Goal: Information Seeking & Learning: Learn about a topic

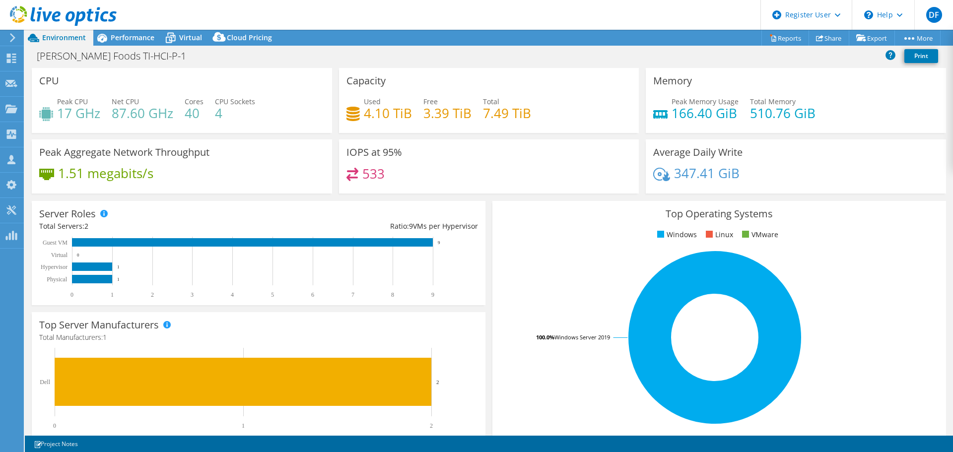
select select "USD"
click at [133, 40] on span "Performance" at bounding box center [133, 37] width 44 height 9
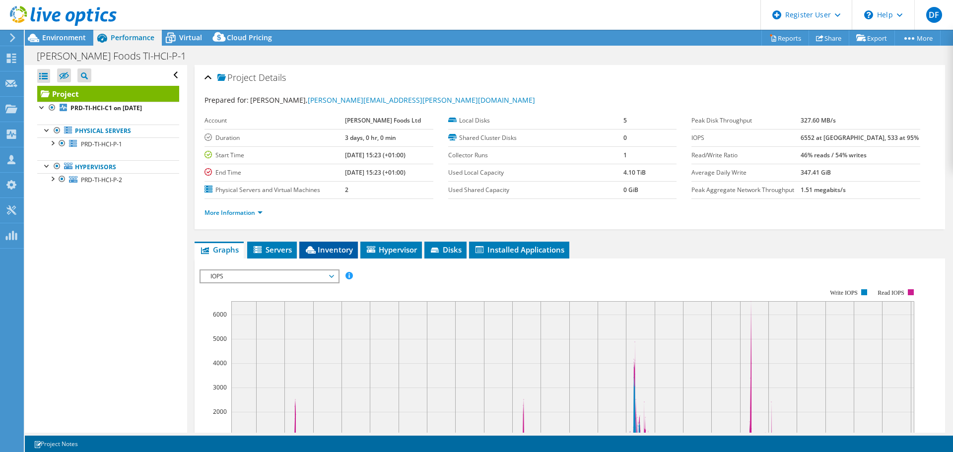
click at [339, 249] on span "Inventory" at bounding box center [328, 250] width 49 height 10
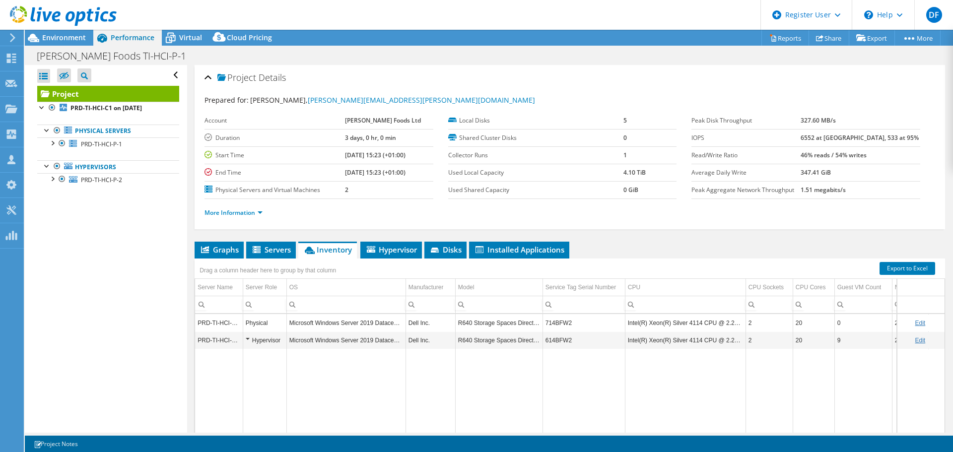
click at [555, 325] on td "714BFW2" at bounding box center [583, 322] width 82 height 17
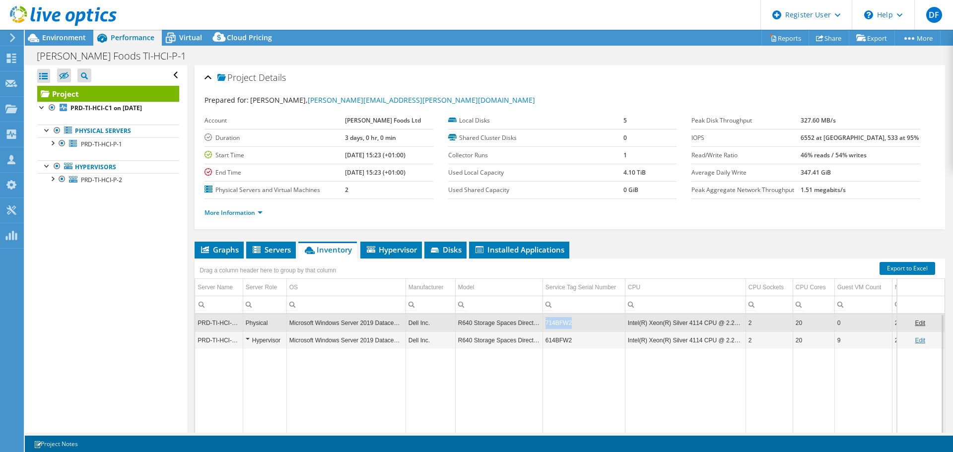
click at [555, 325] on td "714BFW2" at bounding box center [583, 322] width 82 height 17
copy td "714BFW2"
click at [75, 36] on span "Environment" at bounding box center [64, 37] width 44 height 9
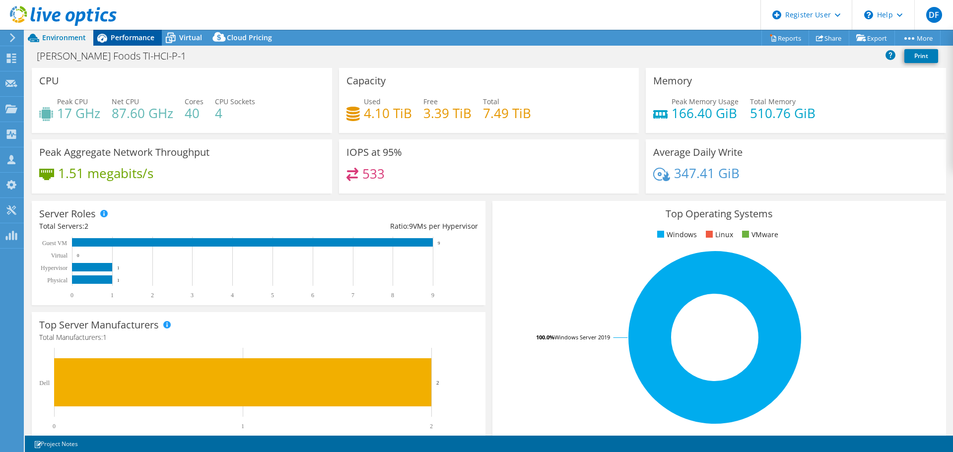
click at [137, 36] on span "Performance" at bounding box center [133, 37] width 44 height 9
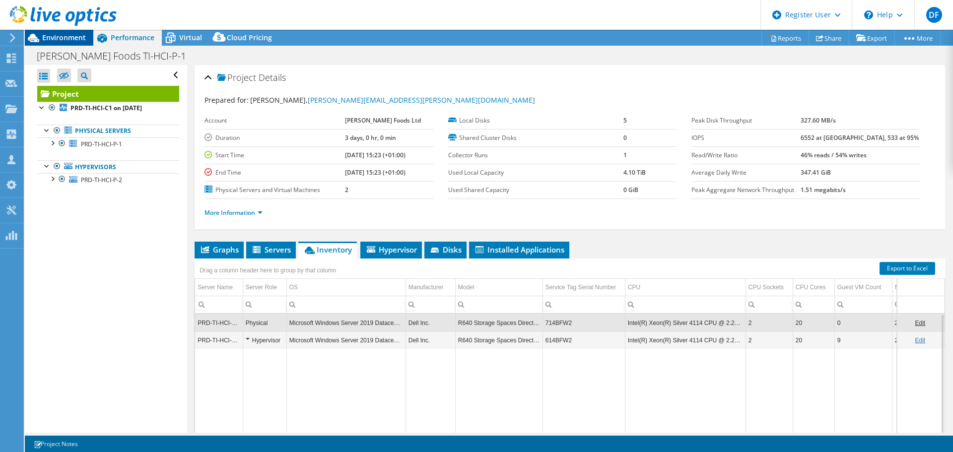
click at [68, 37] on span "Environment" at bounding box center [64, 37] width 44 height 9
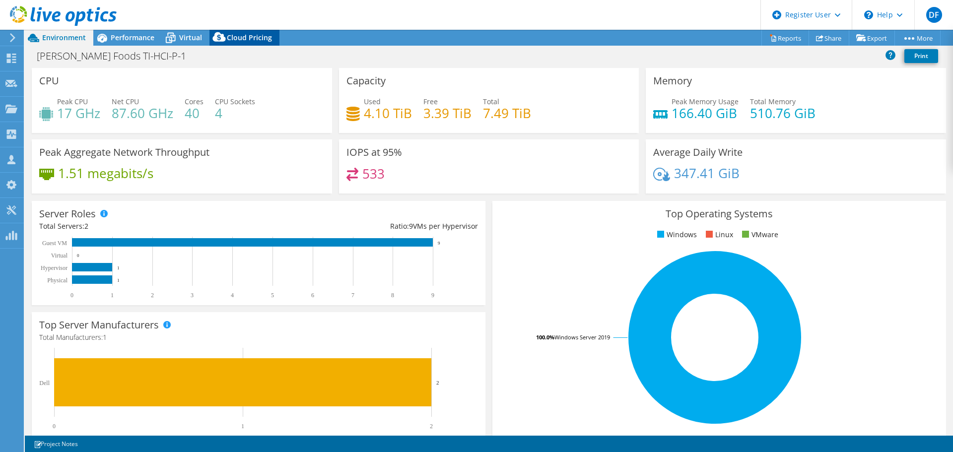
click at [239, 40] on span "Cloud Pricing" at bounding box center [249, 37] width 45 height 9
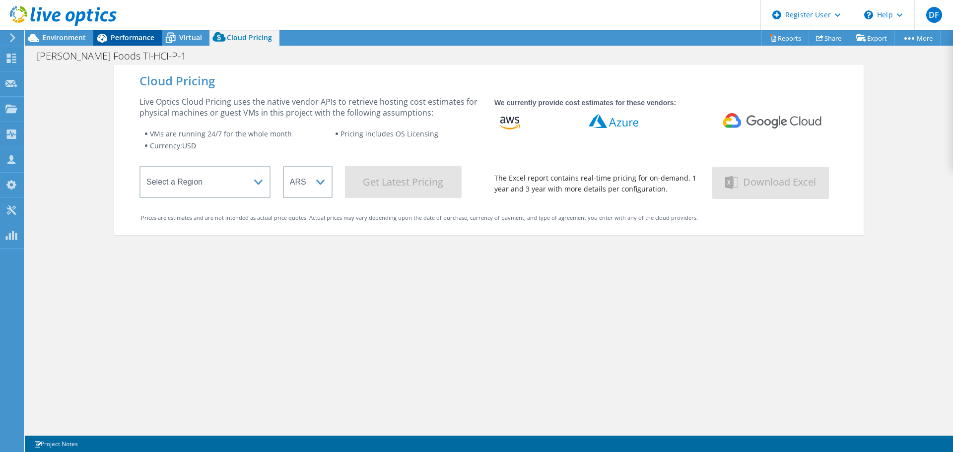
click at [117, 36] on span "Performance" at bounding box center [133, 37] width 44 height 9
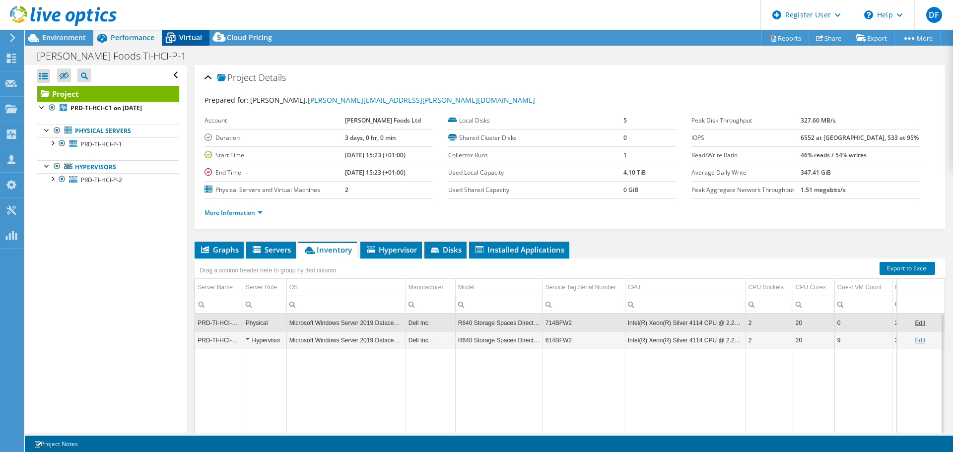
click at [195, 42] on span "Virtual" at bounding box center [190, 37] width 23 height 9
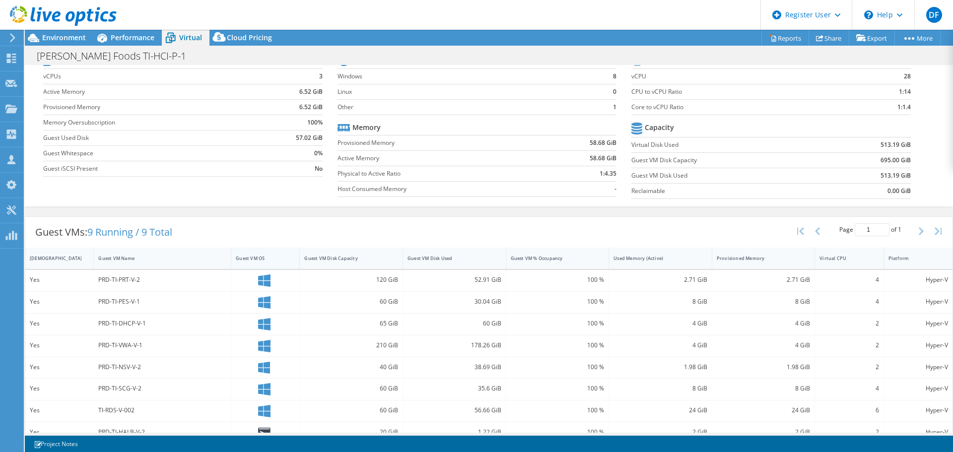
scroll to position [80, 0]
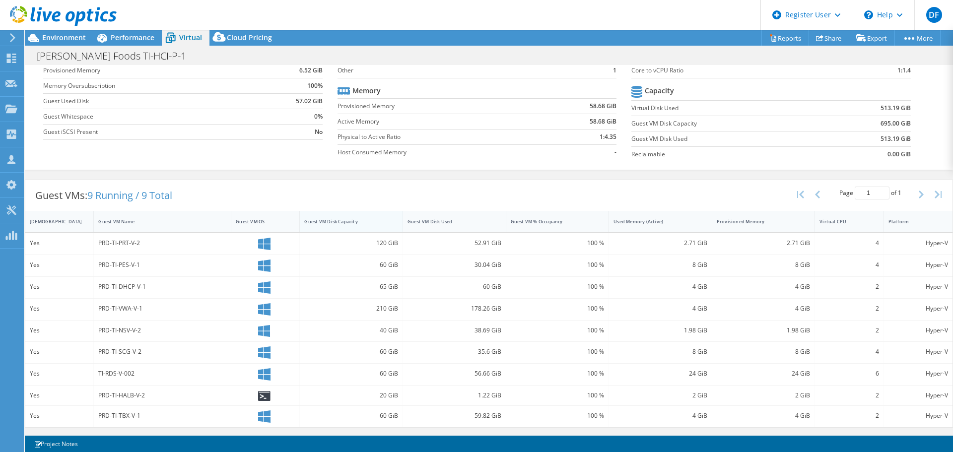
click at [327, 222] on div "Guest VM Disk Capacity" at bounding box center [345, 221] width 82 height 6
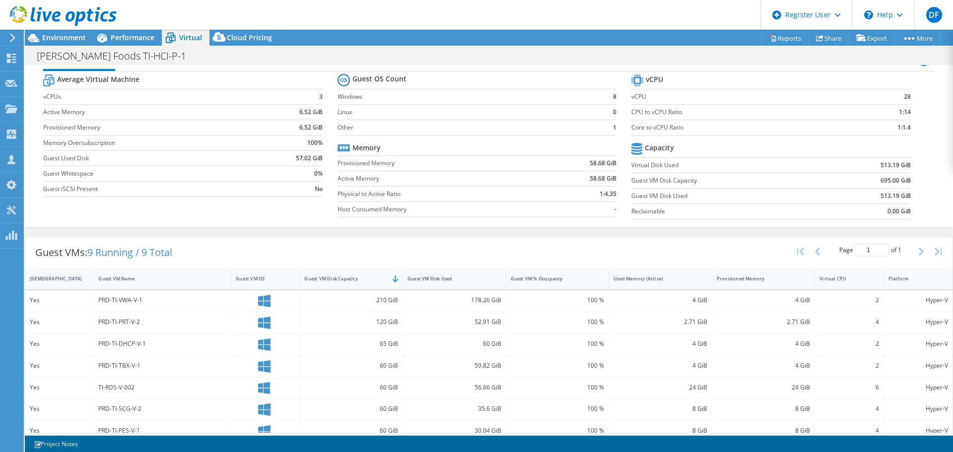
scroll to position [0, 0]
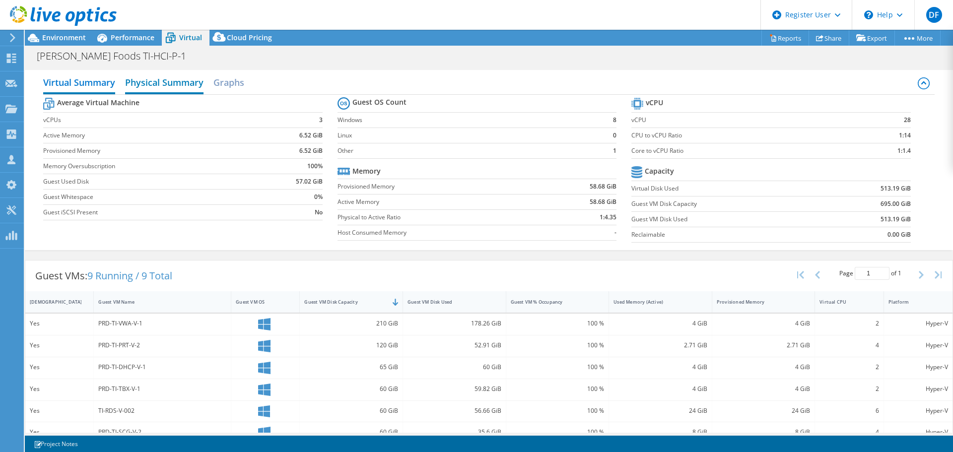
click at [158, 82] on h2 "Physical Summary" at bounding box center [164, 83] width 78 height 22
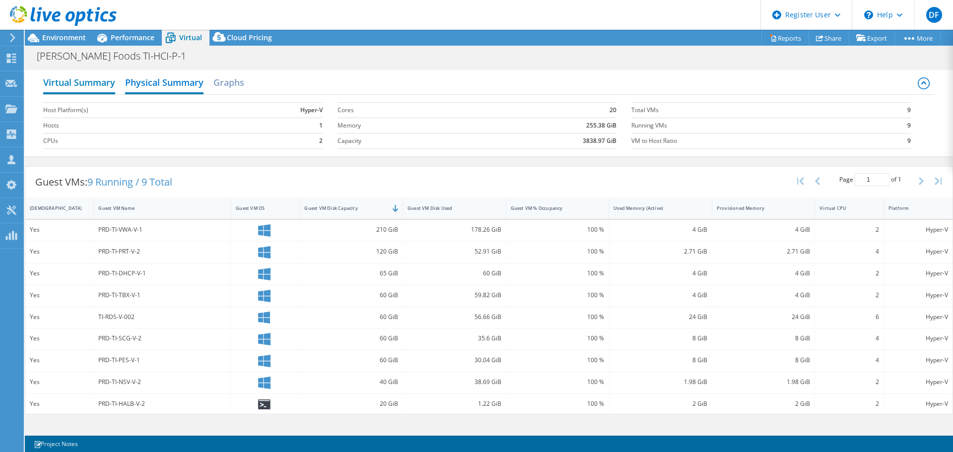
click at [68, 77] on h2 "Virtual Summary" at bounding box center [79, 83] width 72 height 22
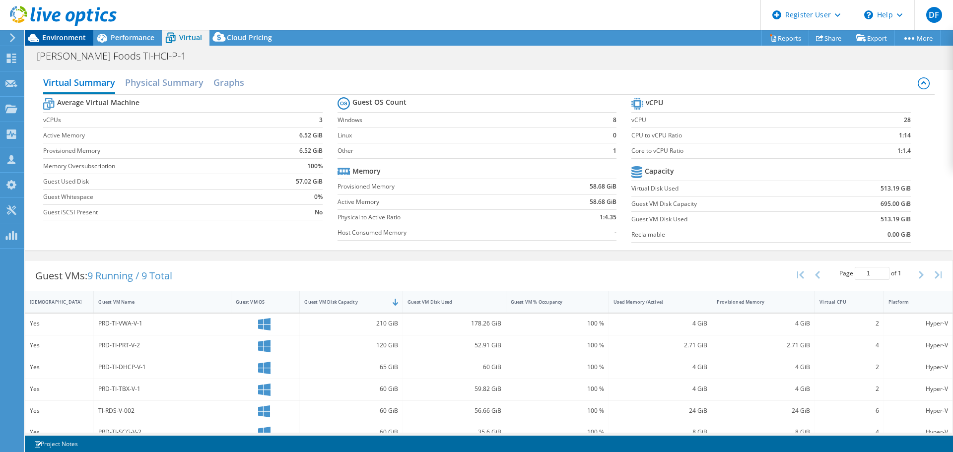
click at [71, 39] on span "Environment" at bounding box center [64, 37] width 44 height 9
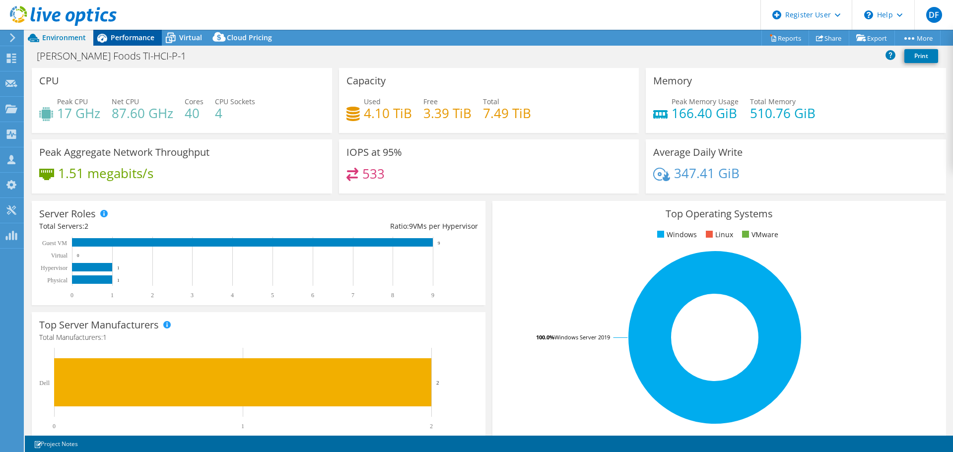
click at [138, 38] on span "Performance" at bounding box center [133, 37] width 44 height 9
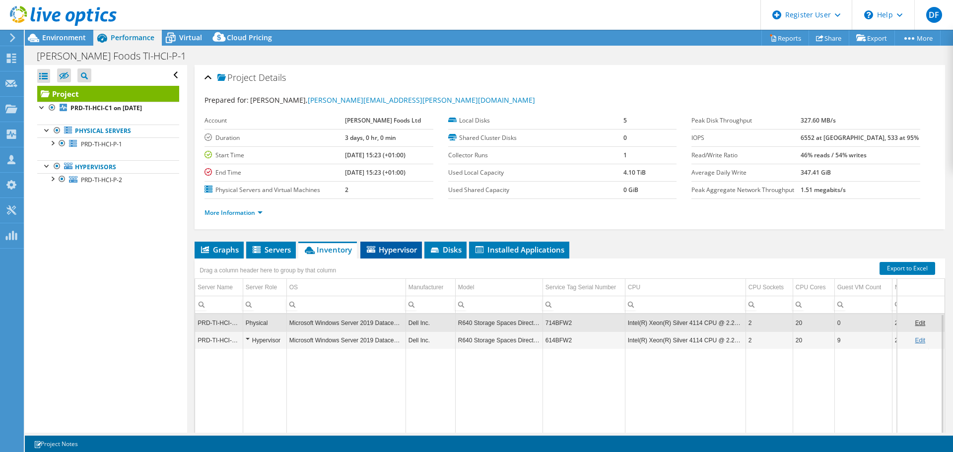
click at [386, 246] on span "Hypervisor" at bounding box center [391, 250] width 52 height 10
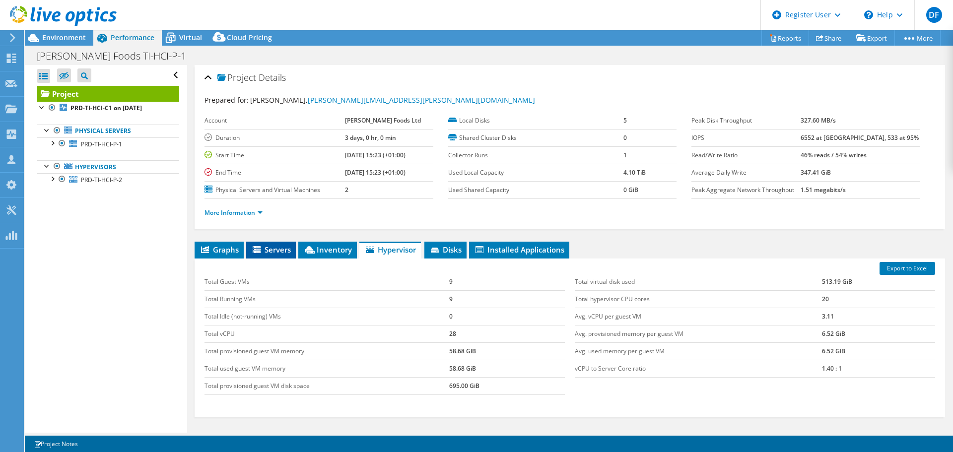
click at [263, 250] on span "Servers" at bounding box center [271, 250] width 40 height 10
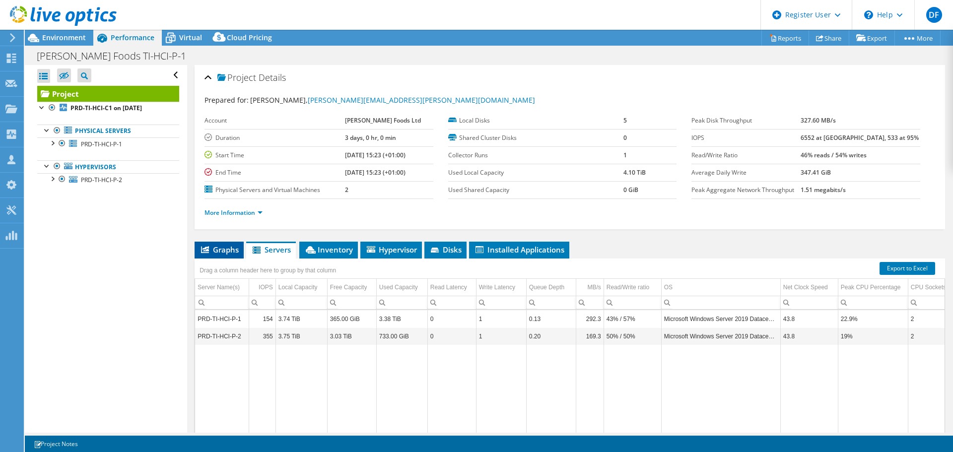
click at [224, 252] on span "Graphs" at bounding box center [218, 250] width 39 height 10
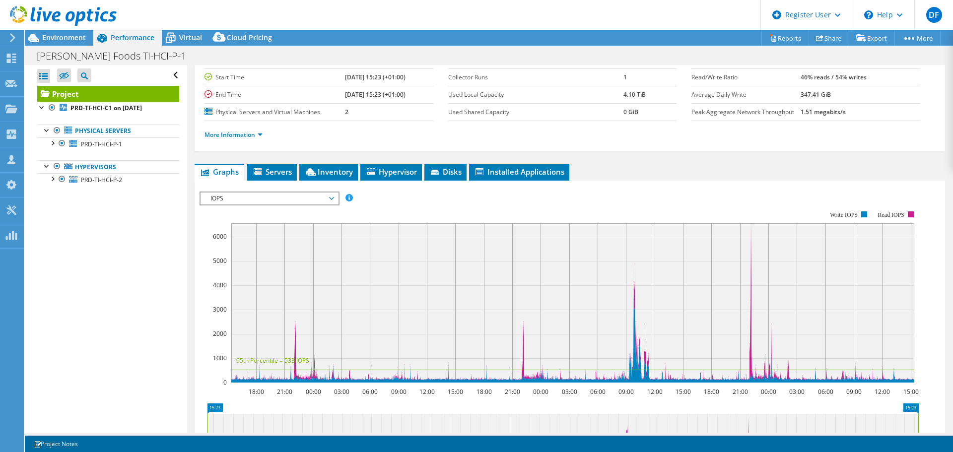
scroll to position [199, 0]
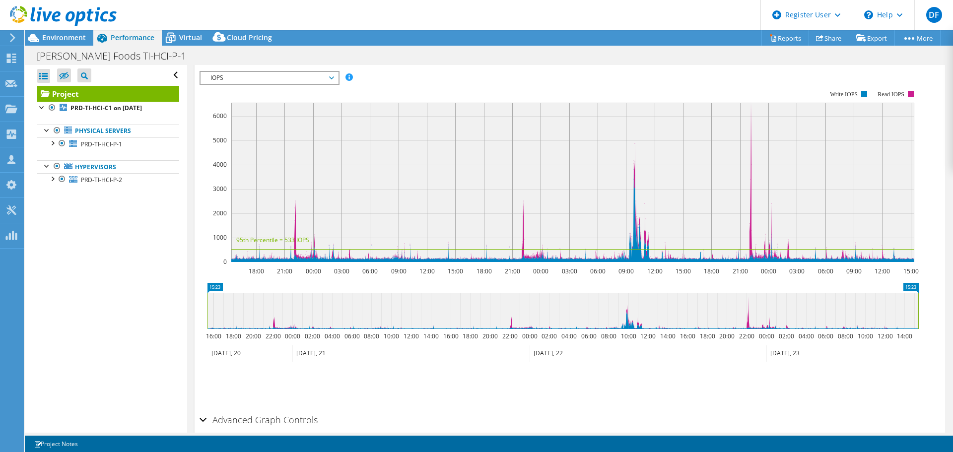
click at [261, 81] on span "IOPS" at bounding box center [269, 78] width 128 height 12
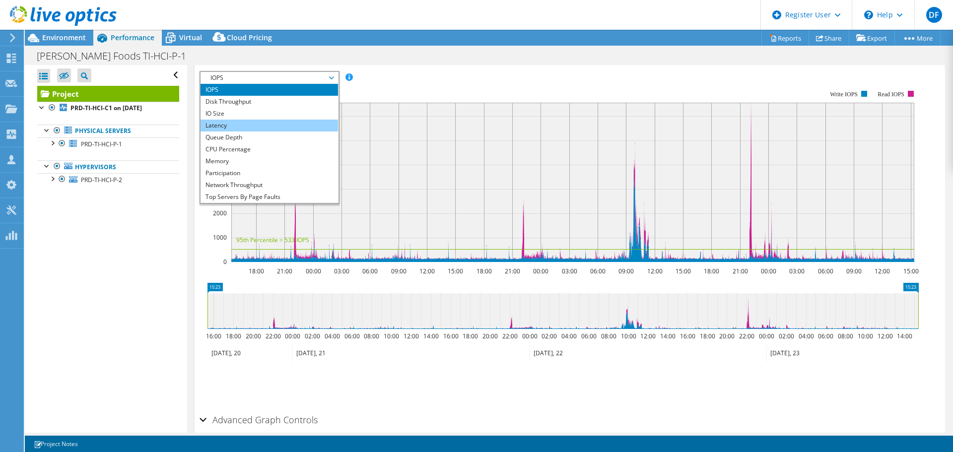
click at [257, 125] on li "Latency" at bounding box center [268, 126] width 137 height 12
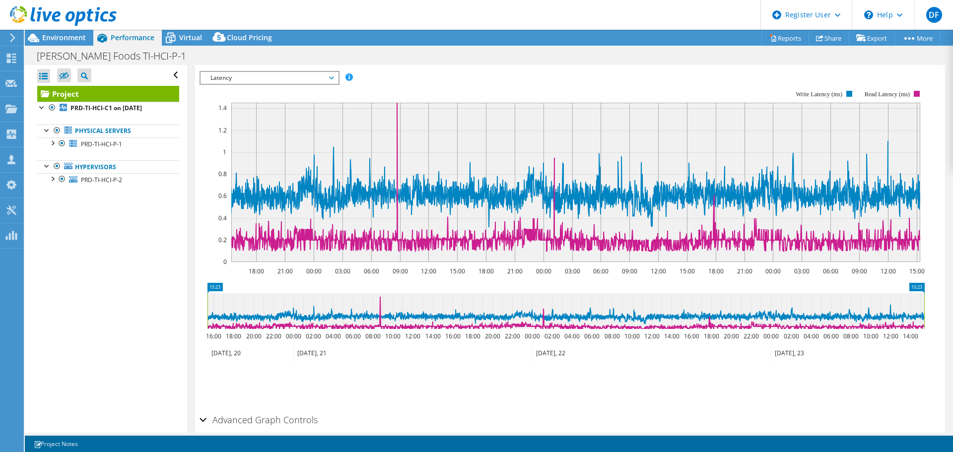
click at [254, 78] on span "Latency" at bounding box center [269, 78] width 128 height 12
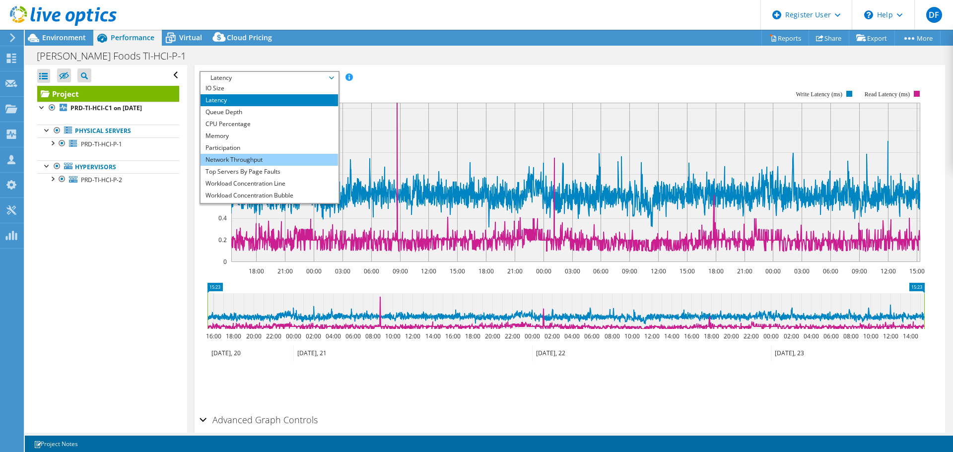
scroll to position [36, 0]
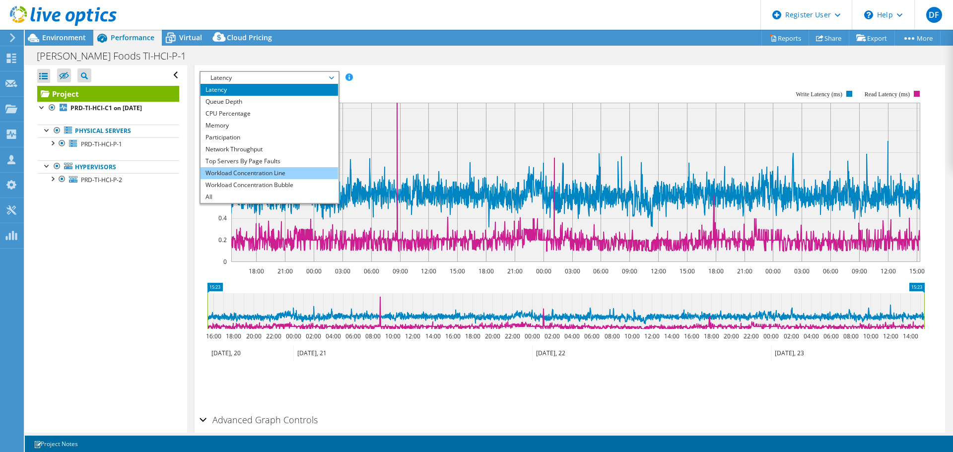
click at [254, 173] on li "Workload Concentration Line" at bounding box center [268, 173] width 137 height 12
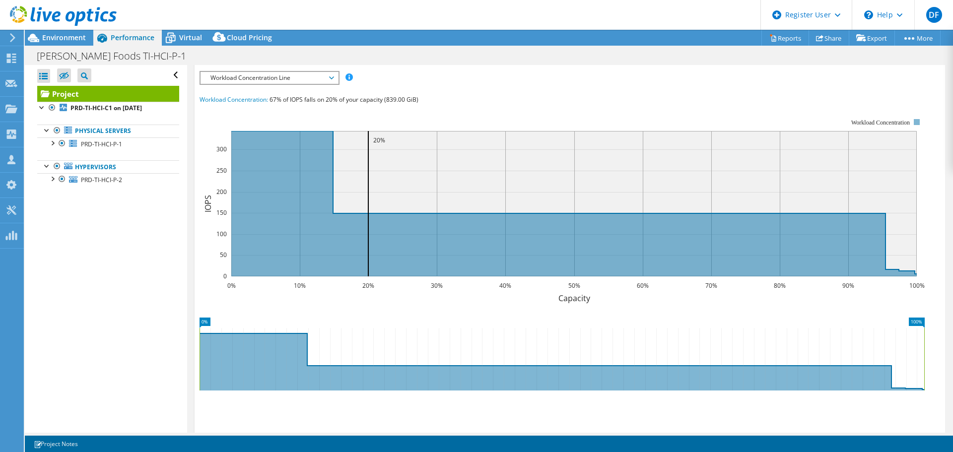
click at [266, 83] on span "Workload Concentration Line" at bounding box center [269, 78] width 128 height 12
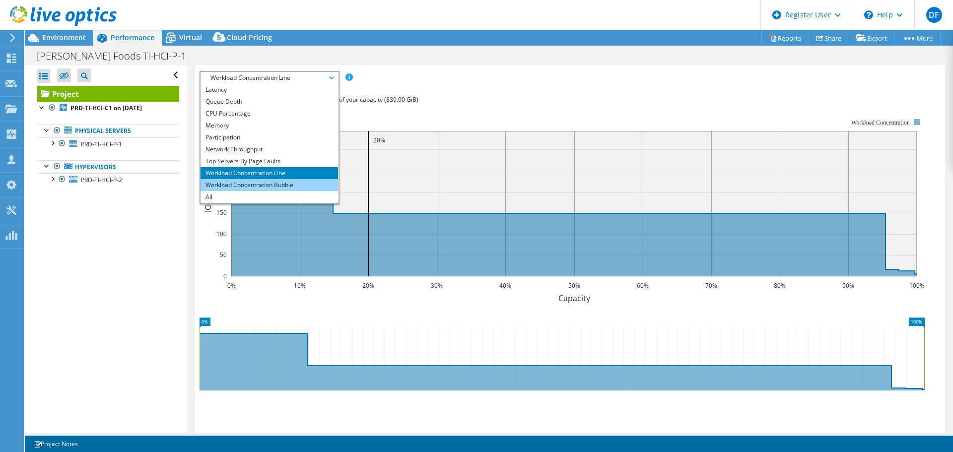
click at [252, 182] on li "Workload Concentration Bubble" at bounding box center [268, 185] width 137 height 12
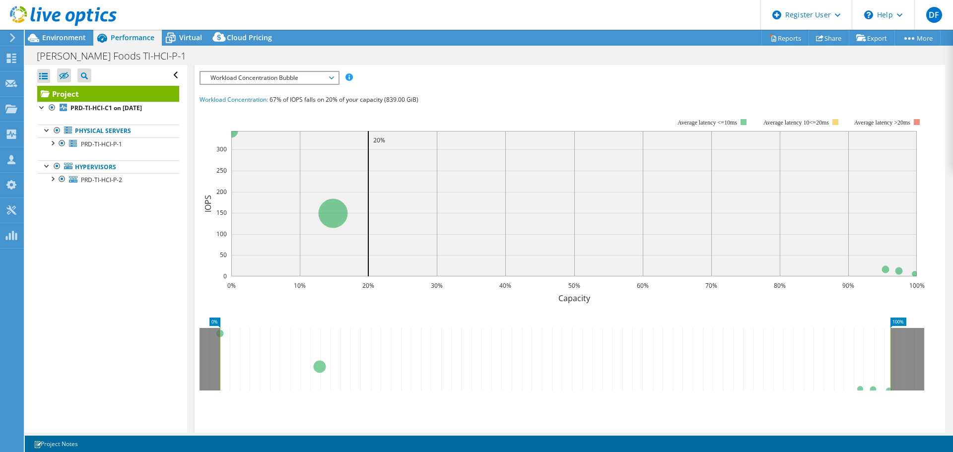
click at [232, 82] on span "Workload Concentration Bubble" at bounding box center [269, 78] width 128 height 12
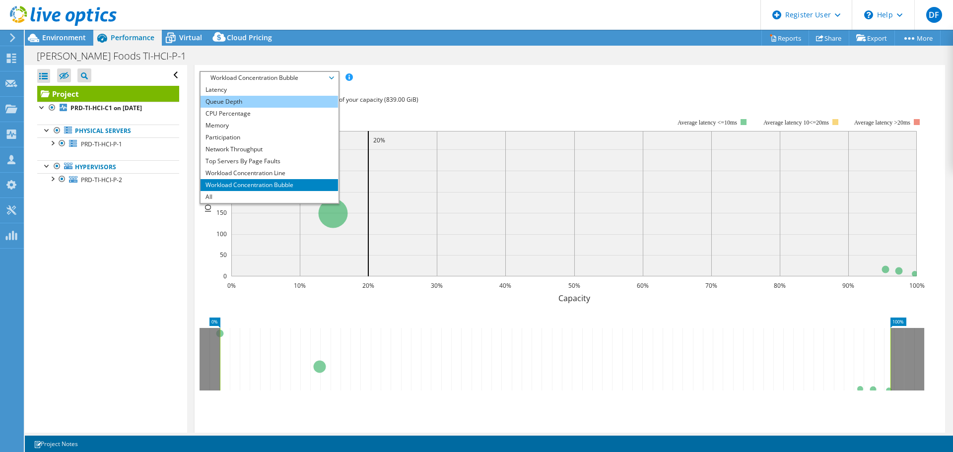
scroll to position [0, 0]
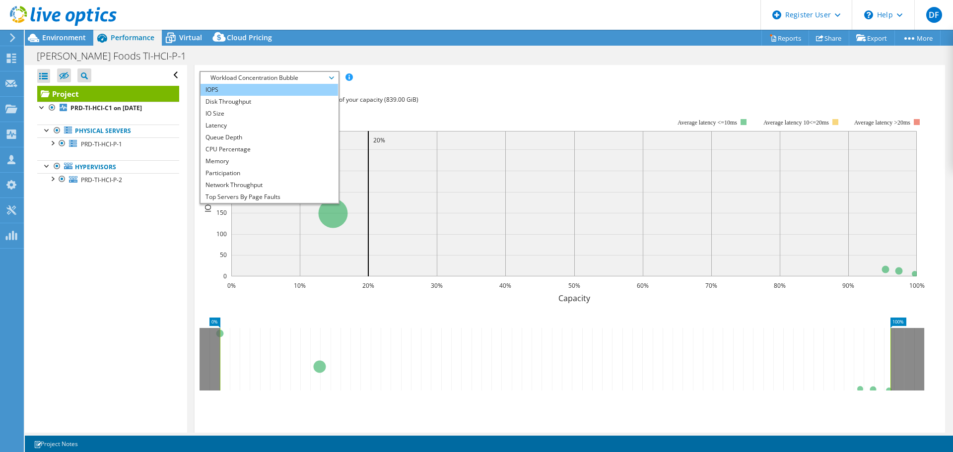
click at [227, 91] on li "IOPS" at bounding box center [268, 90] width 137 height 12
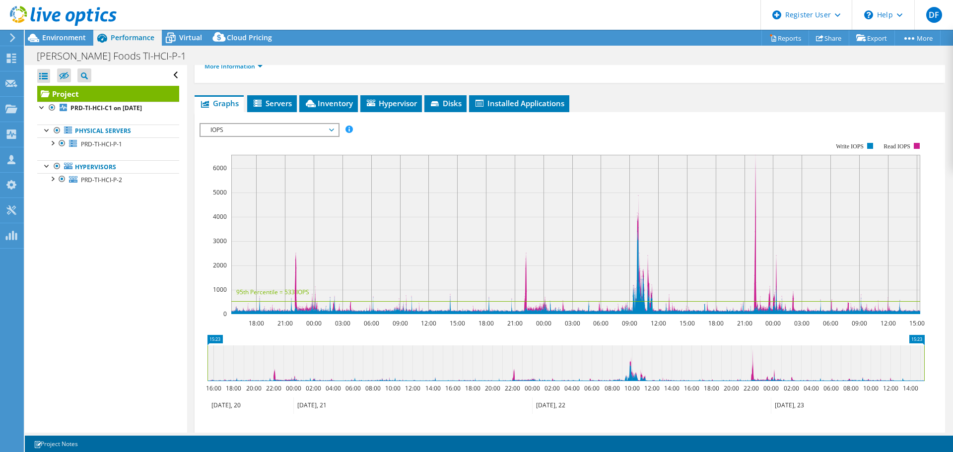
scroll to position [149, 0]
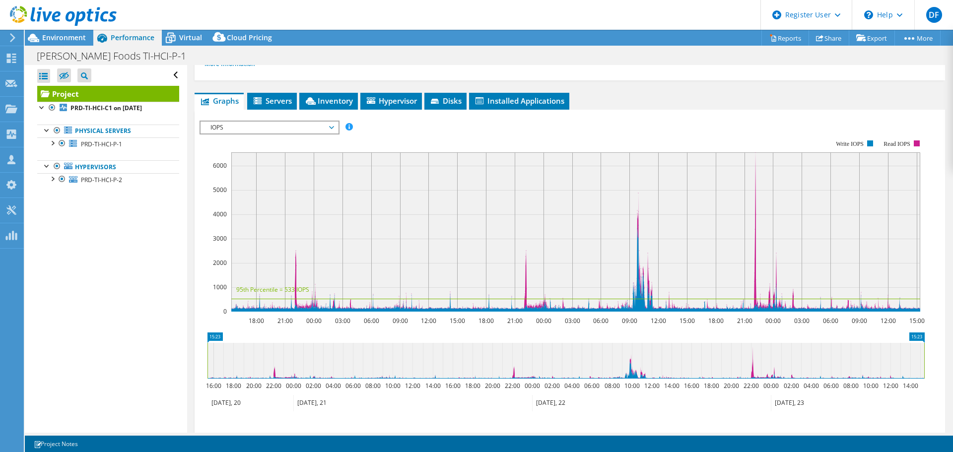
drag, startPoint x: 503, startPoint y: 298, endPoint x: 497, endPoint y: 265, distance: 32.7
click at [497, 265] on rect at bounding box center [575, 231] width 689 height 159
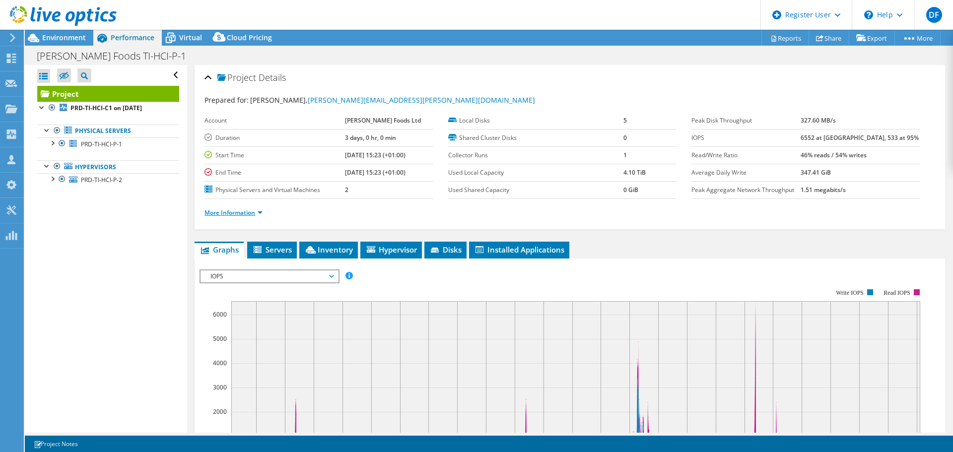
click at [248, 214] on link "More Information" at bounding box center [233, 212] width 58 height 8
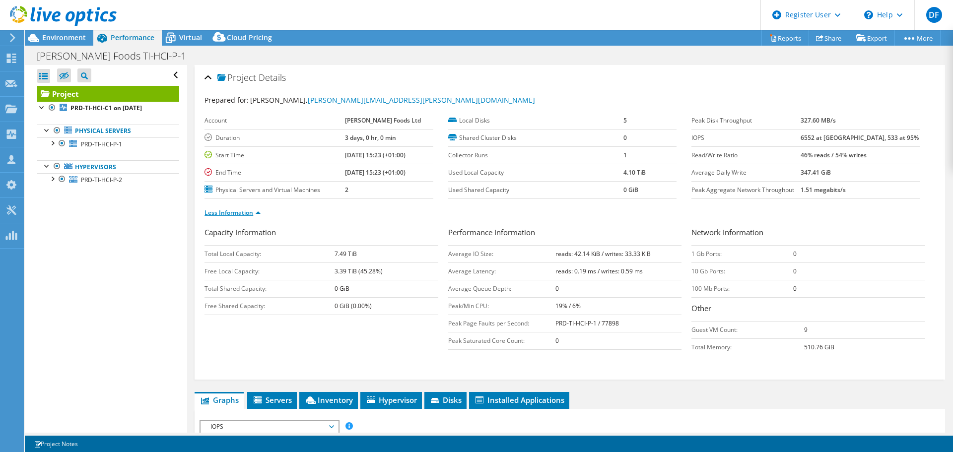
click at [248, 214] on link "Less Information" at bounding box center [232, 212] width 56 height 8
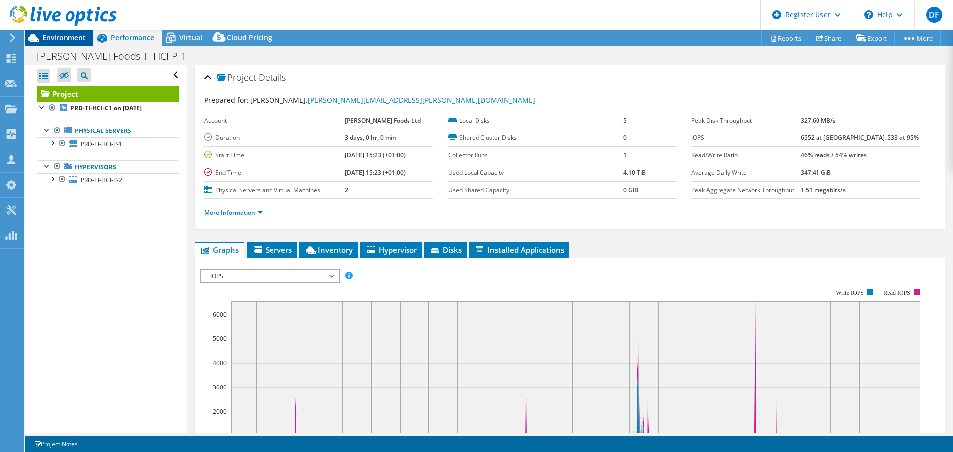
click at [72, 39] on span "Environment" at bounding box center [64, 37] width 44 height 9
